Goal: Task Accomplishment & Management: Manage account settings

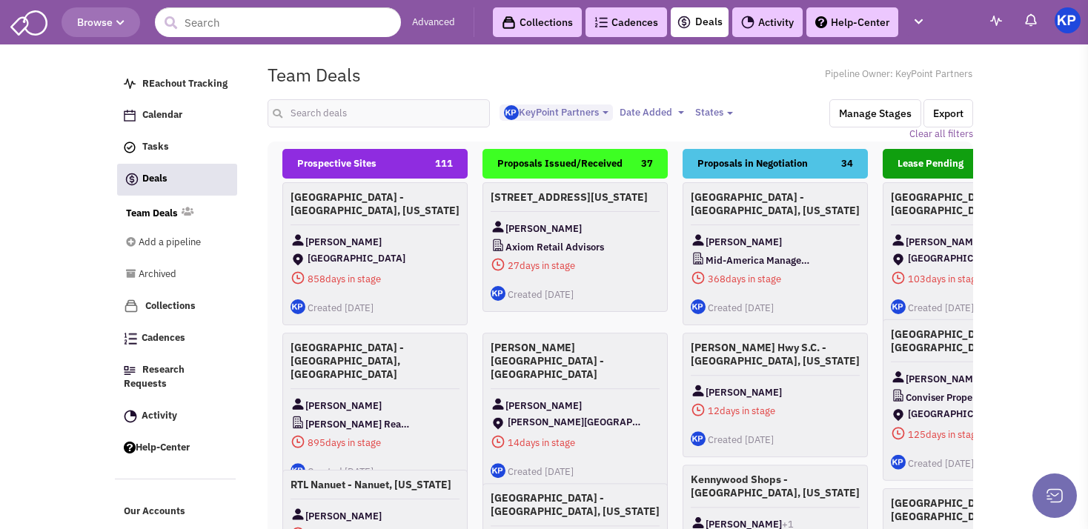
select select "1900"
select select
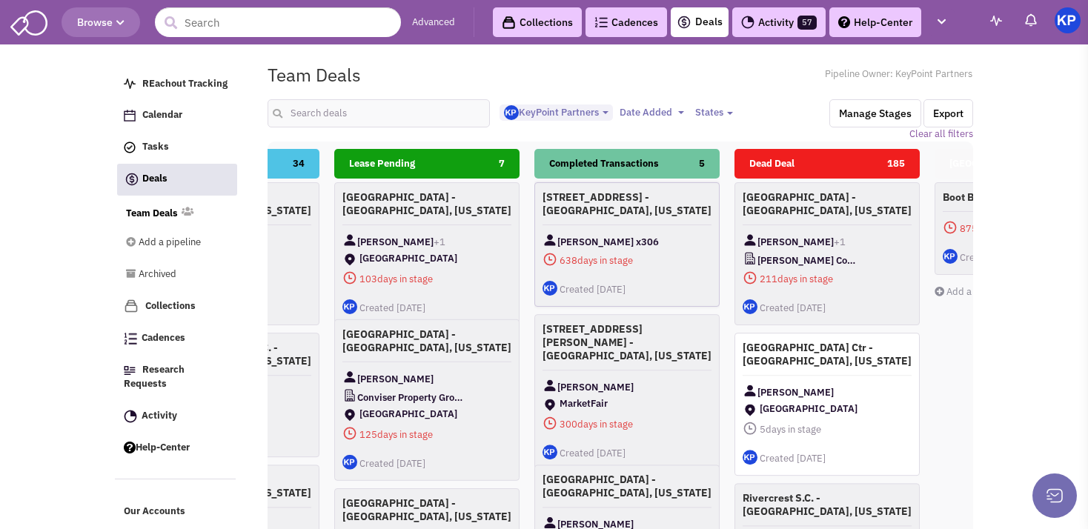
scroll to position [0, 536]
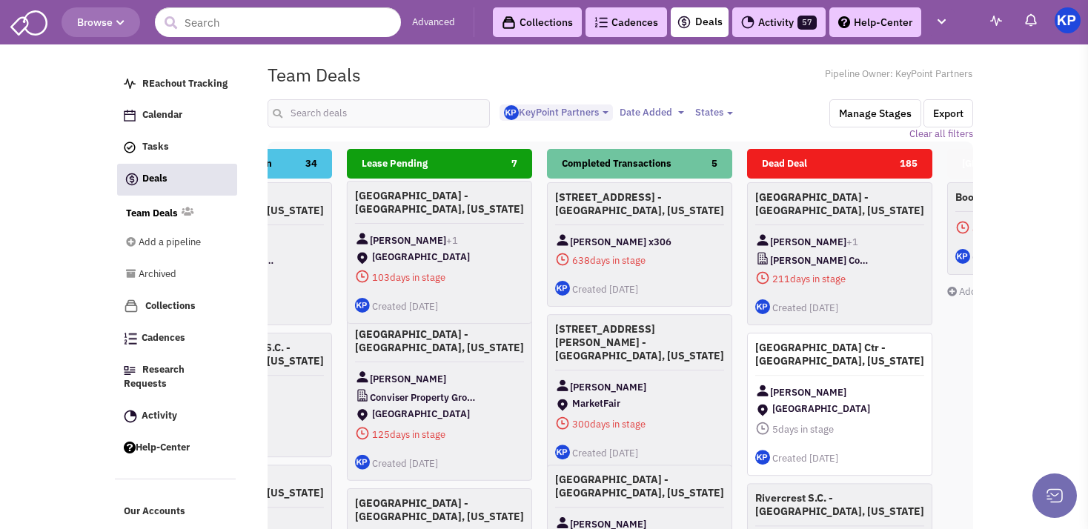
click at [483, 234] on div "[PERSON_NAME] +1" at bounding box center [439, 240] width 169 height 19
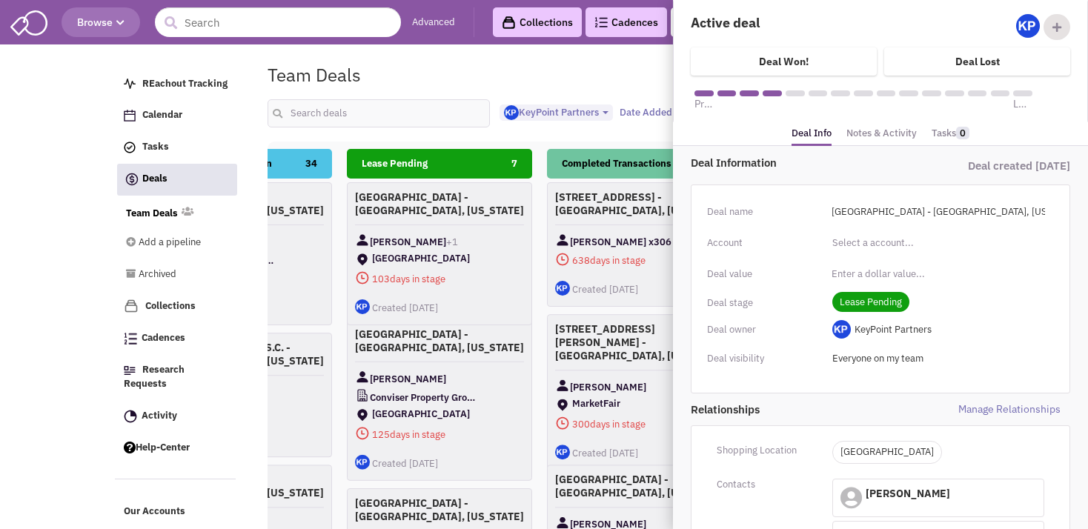
click at [856, 131] on link "Notes & Activity" at bounding box center [882, 134] width 70 height 22
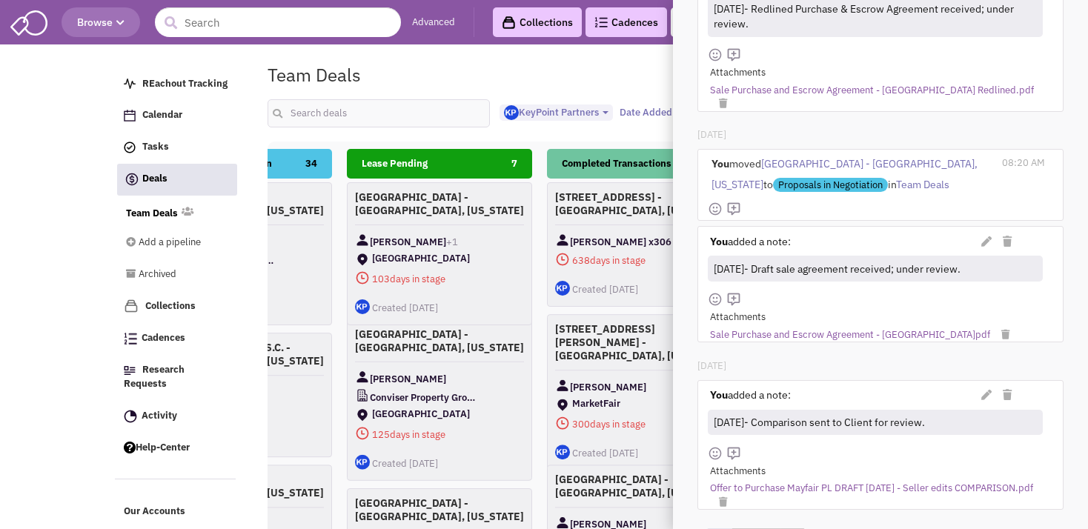
scroll to position [532, 0]
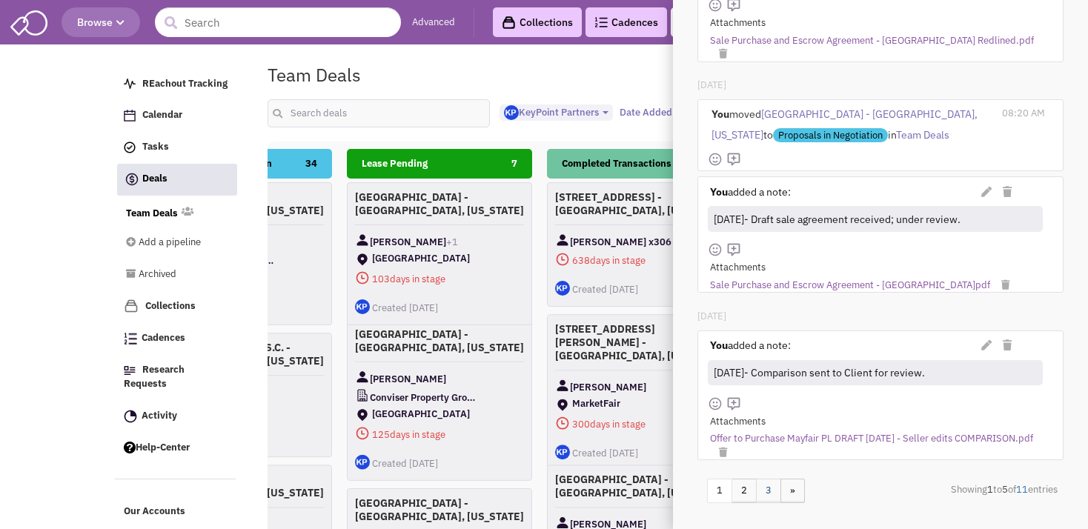
click at [770, 479] on link "3" at bounding box center [768, 491] width 25 height 24
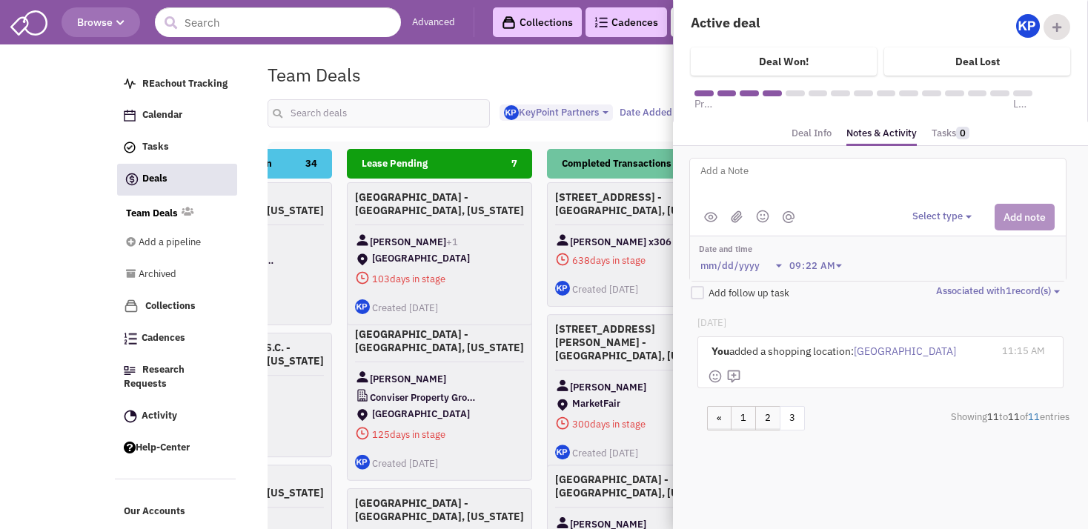
scroll to position [0, 0]
click at [764, 417] on link "2" at bounding box center [767, 418] width 25 height 24
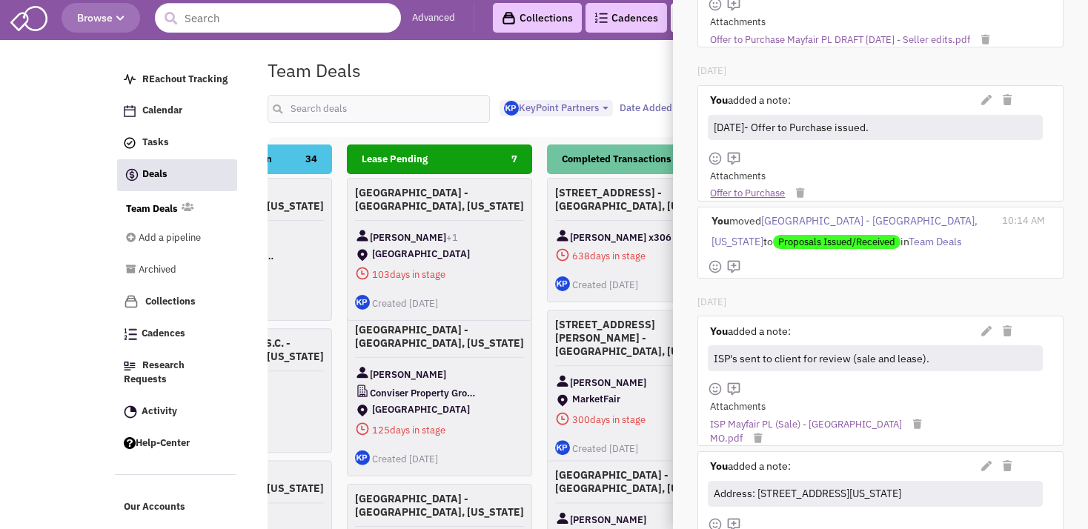
scroll to position [422, 0]
click at [745, 185] on link "Offer to Purchase" at bounding box center [747, 192] width 75 height 14
click at [722, 417] on link "ISP Mayfair PL (Sale) - [GEOGRAPHIC_DATA]" at bounding box center [806, 424] width 192 height 14
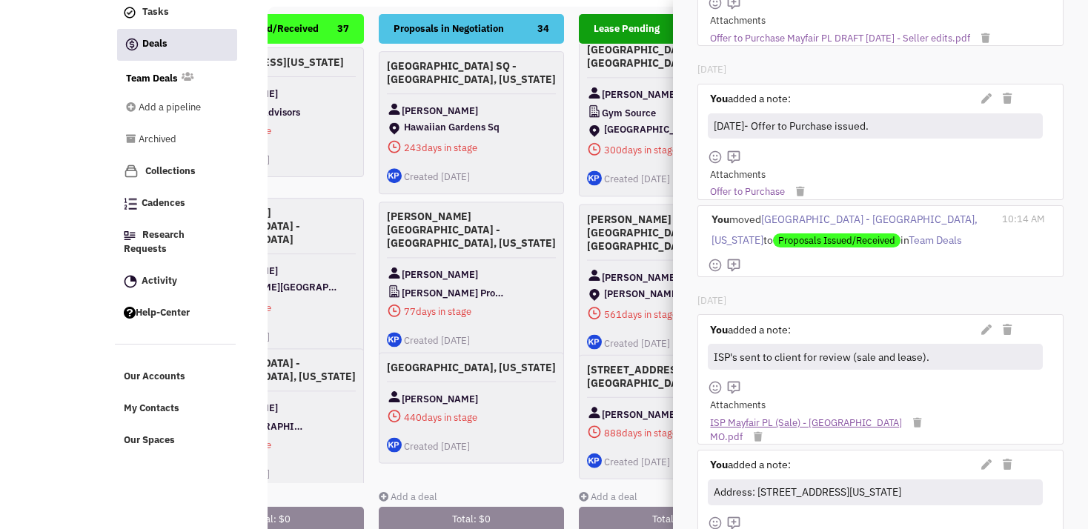
scroll to position [1619, 0]
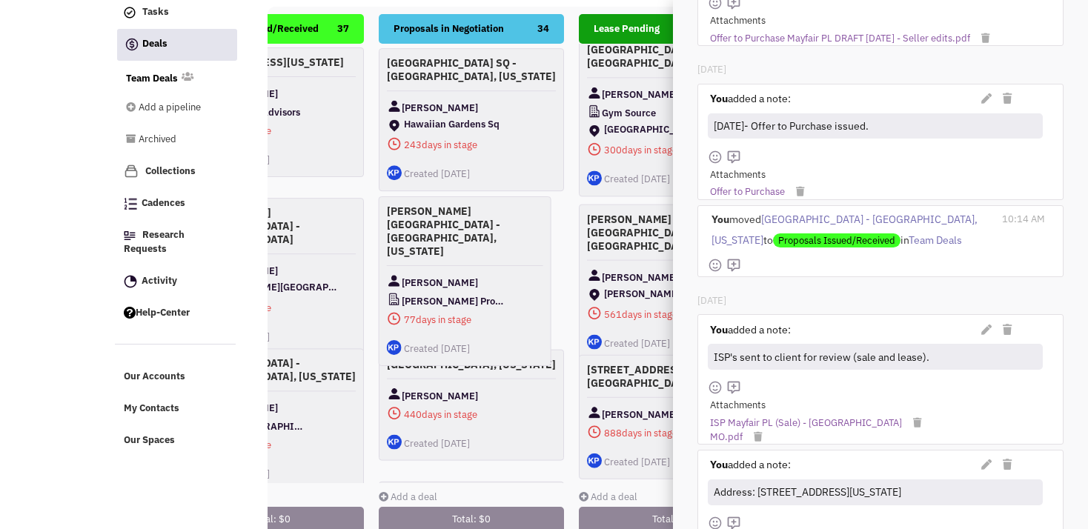
click at [506, 274] on div "[PERSON_NAME]" at bounding box center [465, 283] width 156 height 19
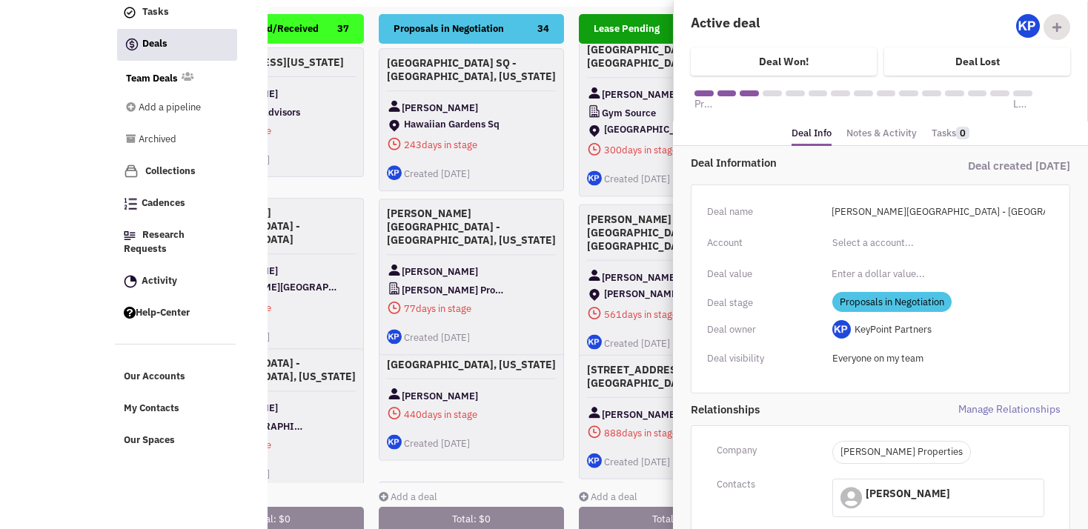
click at [862, 135] on link "Notes & Activity" at bounding box center [882, 134] width 70 height 22
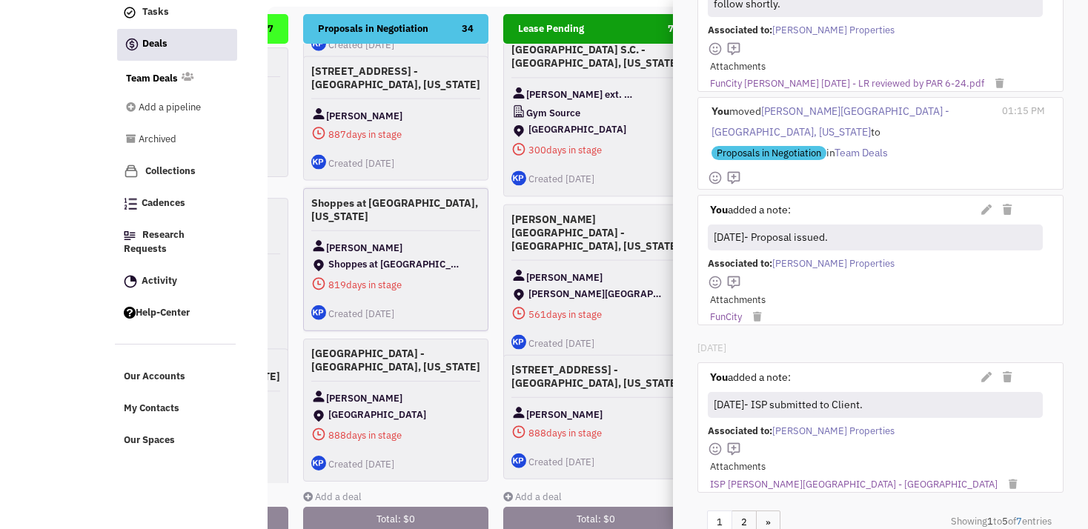
scroll to position [4424, 0]
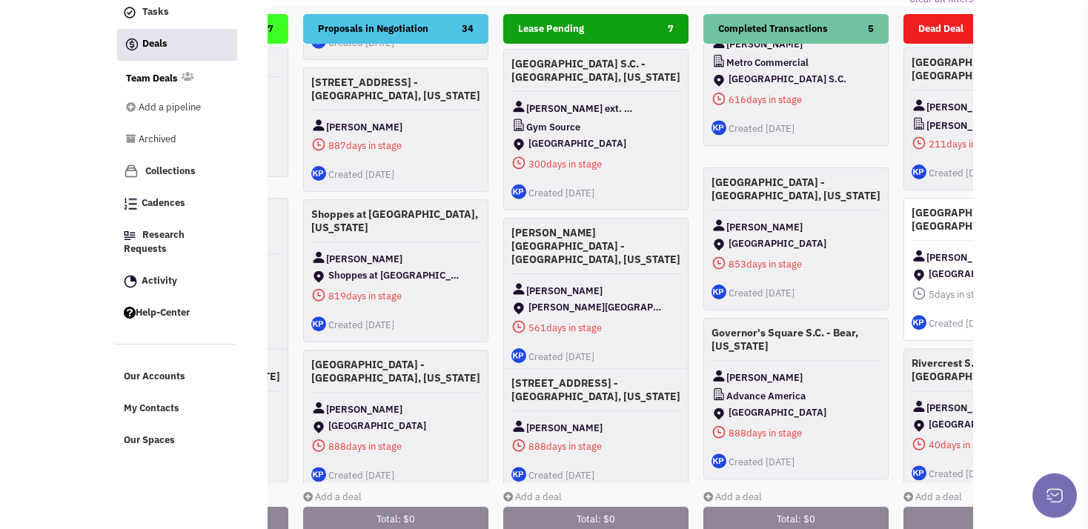
scroll to position [0, 0]
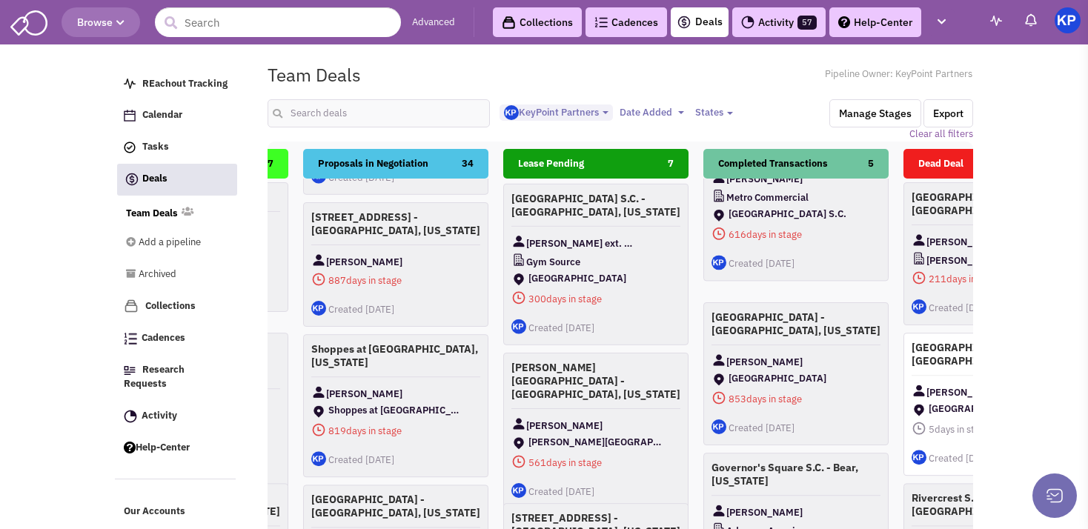
click at [1067, 18] on img at bounding box center [1068, 20] width 26 height 26
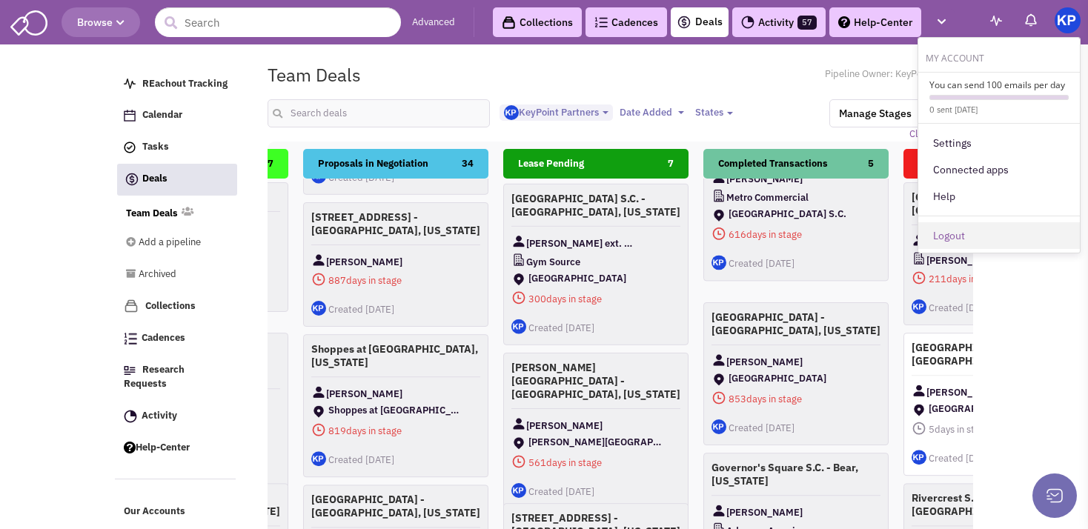
click at [958, 225] on link "Logout" at bounding box center [1000, 235] width 162 height 27
